Goal: Transaction & Acquisition: Purchase product/service

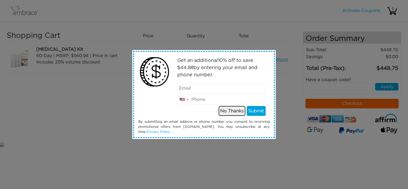
click at [228, 112] on button "No Thanks" at bounding box center [232, 111] width 27 height 10
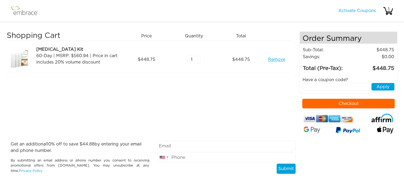
click at [315, 103] on button "Checkout" at bounding box center [348, 104] width 92 height 10
click at [278, 61] on link "Remove" at bounding box center [276, 59] width 17 height 6
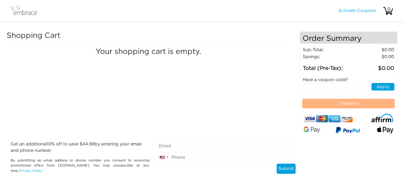
click at [31, 14] on img at bounding box center [26, 10] width 35 height 13
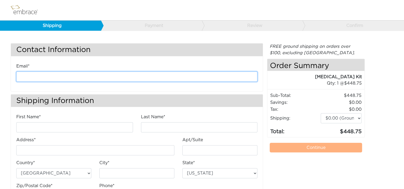
click at [101, 77] on input "email" at bounding box center [136, 77] width 241 height 10
type input "kanderson@diligenthealthsolutions.com"
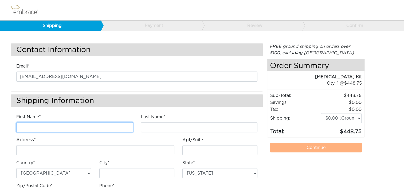
type input "Kathleen"
type input "Anderson"
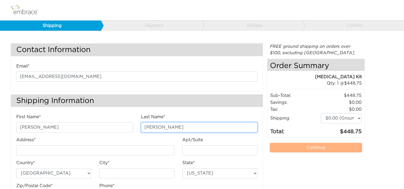
type input "[STREET_ADDRESS]"
type input "E"
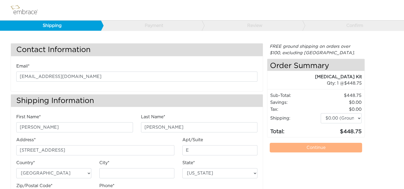
type input "Chantilly"
select select "VA"
type input "20151"
type input "7034490520"
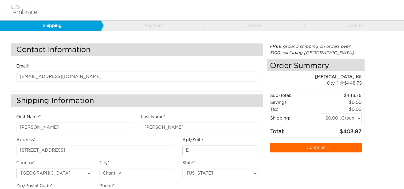
click at [278, 149] on link "Continue" at bounding box center [316, 148] width 92 height 10
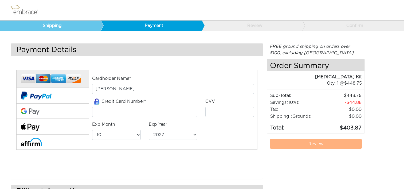
select select "10"
select select "2027"
